Goal: Communication & Community: Connect with others

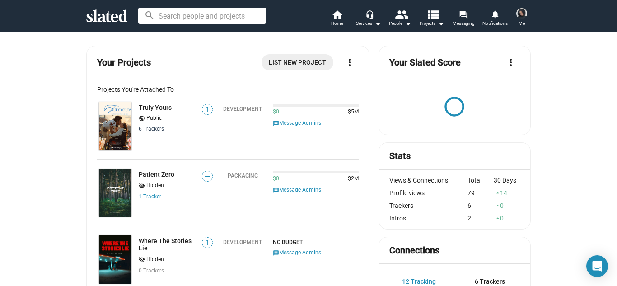
click at [149, 128] on link "6 Tracker s" at bounding box center [151, 129] width 25 height 6
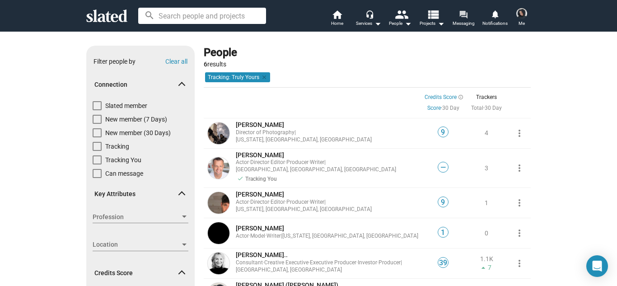
click at [466, 15] on mat-icon "forum" at bounding box center [463, 14] width 9 height 9
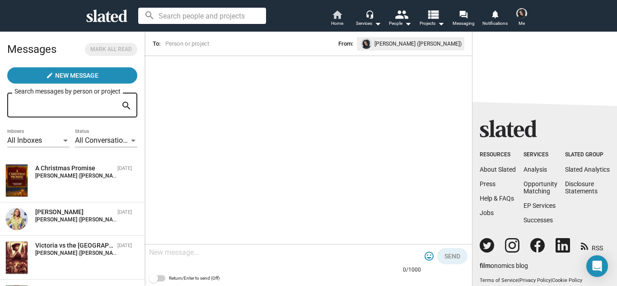
click at [340, 21] on span "Home" at bounding box center [337, 23] width 12 height 11
